Goal: Task Accomplishment & Management: Use online tool/utility

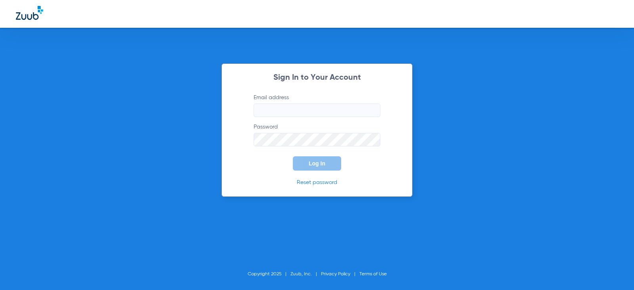
click at [295, 107] on input "Email address" at bounding box center [317, 109] width 127 height 13
type input "[EMAIL_ADDRESS][DOMAIN_NAME]"
click at [293, 156] on button "Log In" at bounding box center [317, 163] width 48 height 14
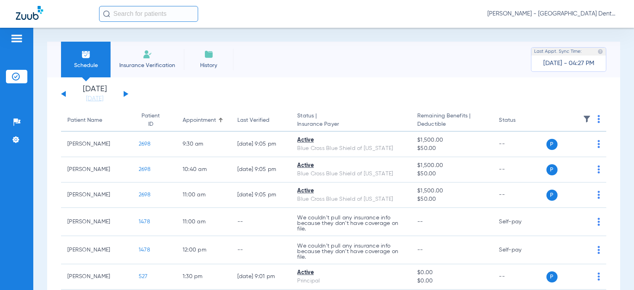
click at [126, 94] on button at bounding box center [126, 94] width 5 height 6
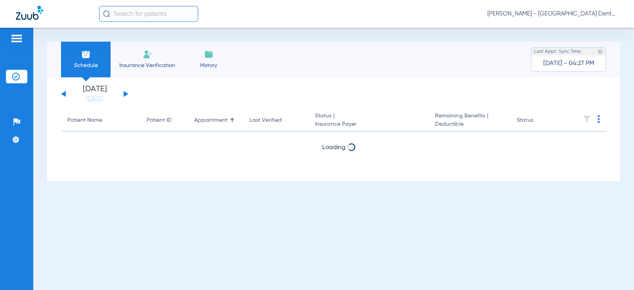
click at [126, 94] on button at bounding box center [126, 94] width 5 height 6
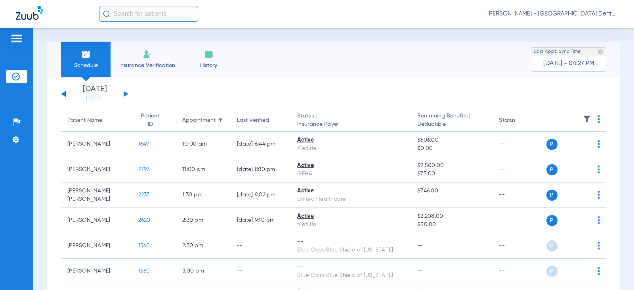
click at [126, 94] on button at bounding box center [126, 94] width 5 height 6
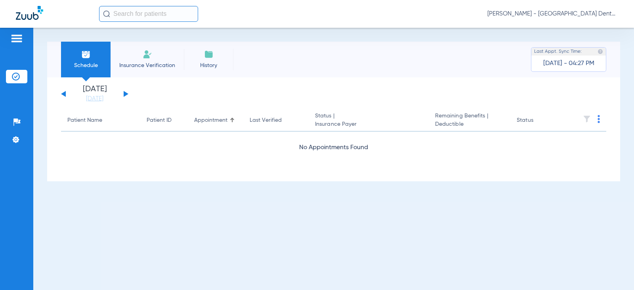
click at [128, 94] on button at bounding box center [126, 94] width 5 height 6
click at [125, 94] on button at bounding box center [126, 94] width 5 height 6
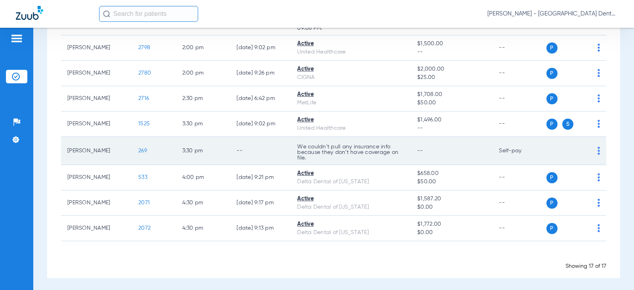
scroll to position [340, 0]
